Goal: Task Accomplishment & Management: Use online tool/utility

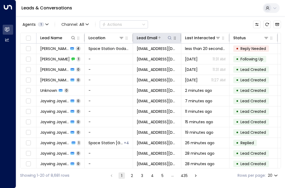
click at [172, 38] on icon at bounding box center [170, 38] width 4 height 4
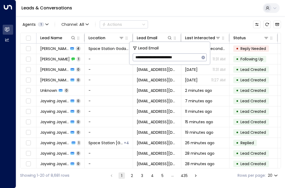
type input "**********"
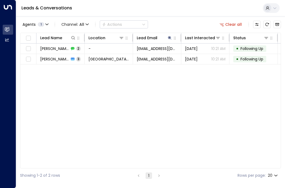
drag, startPoint x: 198, startPoint y: 23, endPoint x: 197, endPoint y: 26, distance: 2.7
click at [198, 24] on div "Agents 1 Channel: All Actions Clear all" at bounding box center [150, 24] width 261 height 11
click at [238, 27] on button "Clear all" at bounding box center [231, 25] width 27 height 8
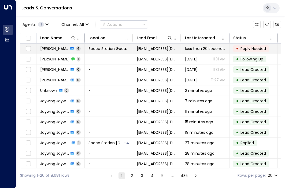
click at [250, 47] on span "Reply Needed" at bounding box center [253, 48] width 25 height 5
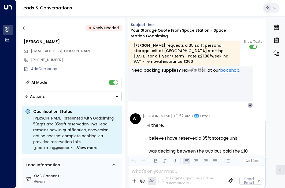
scroll to position [888, 0]
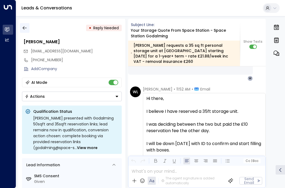
click at [27, 25] on icon "button" at bounding box center [24, 27] width 5 height 5
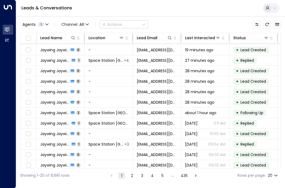
scroll to position [86, 0]
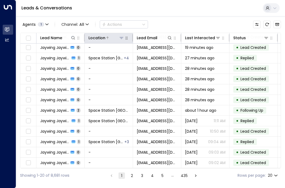
click at [122, 36] on icon at bounding box center [121, 38] width 4 height 4
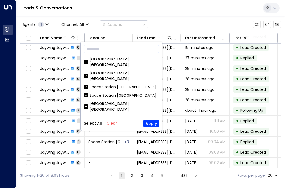
click at [101, 123] on div "Select All Clear" at bounding box center [100, 123] width 33 height 4
click at [108, 123] on button "Clear" at bounding box center [112, 123] width 11 height 4
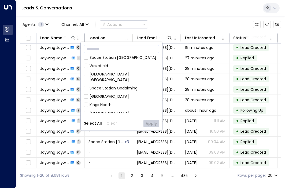
scroll to position [81, 0]
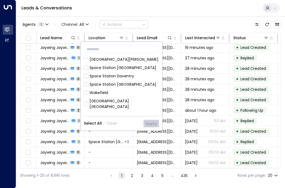
click at [130, 98] on div "[GEOGRAPHIC_DATA] [GEOGRAPHIC_DATA]" at bounding box center [125, 103] width 70 height 11
click at [155, 123] on button "Apply" at bounding box center [152, 124] width 16 height 8
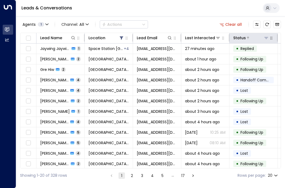
click at [259, 36] on div at bounding box center [257, 37] width 23 height 5
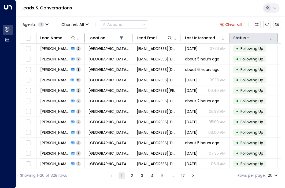
click at [267, 37] on icon at bounding box center [266, 38] width 4 height 4
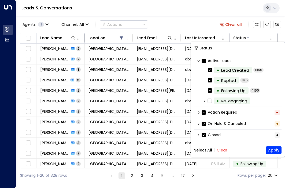
click at [222, 151] on button "Clear" at bounding box center [222, 150] width 11 height 4
click at [272, 151] on button "Apply" at bounding box center [274, 150] width 16 height 8
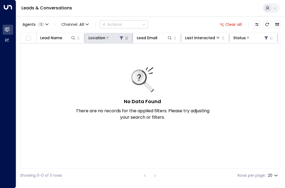
click at [122, 38] on icon at bounding box center [121, 38] width 3 height 3
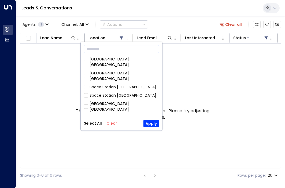
click at [111, 123] on button "Clear" at bounding box center [112, 123] width 11 height 4
click at [94, 122] on button "Select All" at bounding box center [93, 123] width 18 height 4
click at [154, 125] on button "Apply" at bounding box center [152, 124] width 16 height 8
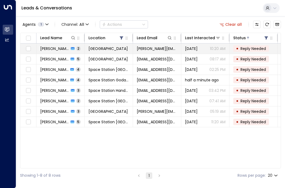
click at [169, 51] on td "sophie_star_oneill@hotmail.com" at bounding box center [157, 48] width 48 height 10
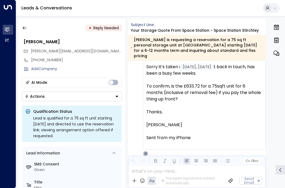
scroll to position [512, 0]
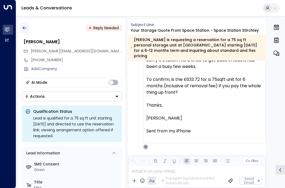
click at [24, 29] on icon "button" at bounding box center [24, 27] width 5 height 5
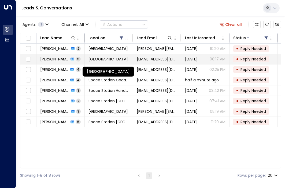
click at [116, 58] on span "[GEOGRAPHIC_DATA]" at bounding box center [108, 58] width 39 height 5
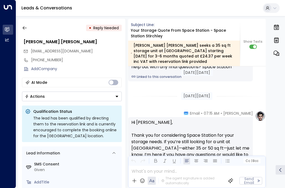
scroll to position [1272, 0]
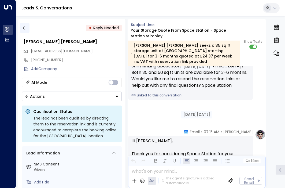
click at [28, 28] on button "button" at bounding box center [25, 28] width 10 height 10
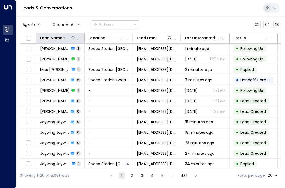
click at [71, 37] on icon at bounding box center [73, 38] width 4 height 4
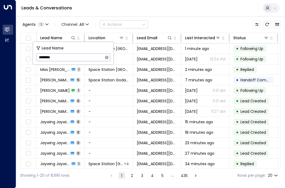
type input "********"
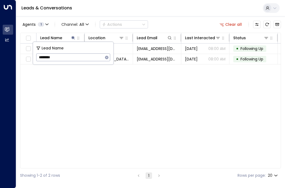
click at [195, 21] on div "Agents 1 Channel: All Actions Clear all" at bounding box center [150, 24] width 261 height 11
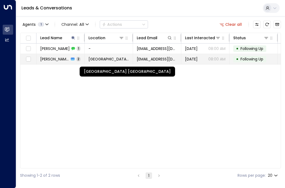
click at [105, 58] on span "[GEOGRAPHIC_DATA] [GEOGRAPHIC_DATA]" at bounding box center [109, 58] width 41 height 5
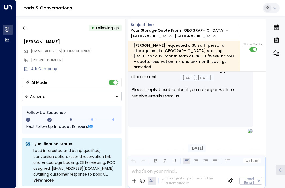
drag, startPoint x: 210, startPoint y: 110, endPoint x: 209, endPoint y: 90, distance: 19.9
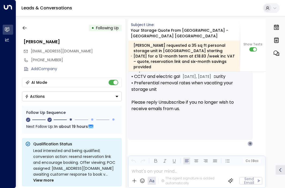
drag, startPoint x: 226, startPoint y: 106, endPoint x: 153, endPoint y: 93, distance: 74.1
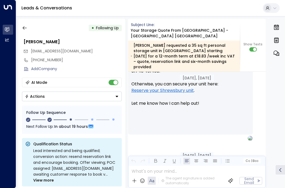
scroll to position [413, 0]
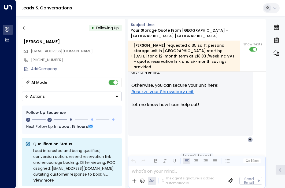
click at [30, 27] on div "• Following Up" at bounding box center [72, 28] width 100 height 10
click at [26, 28] on icon "button" at bounding box center [24, 27] width 5 height 5
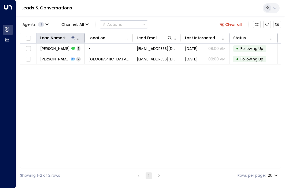
click at [72, 37] on icon at bounding box center [73, 38] width 4 height 4
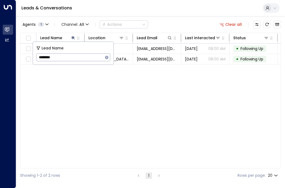
click at [105, 57] on icon "button" at bounding box center [107, 57] width 4 height 4
click at [103, 57] on input "text" at bounding box center [73, 57] width 74 height 10
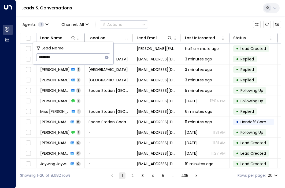
type input "********"
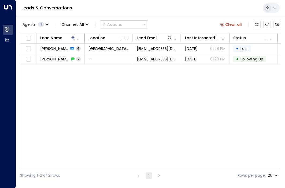
click at [210, 19] on div "Agents 1 Channel: All Actions Clear all Lead Name Location Lead Email Last Inte…" at bounding box center [150, 99] width 261 height 166
